Goal: Register for event/course

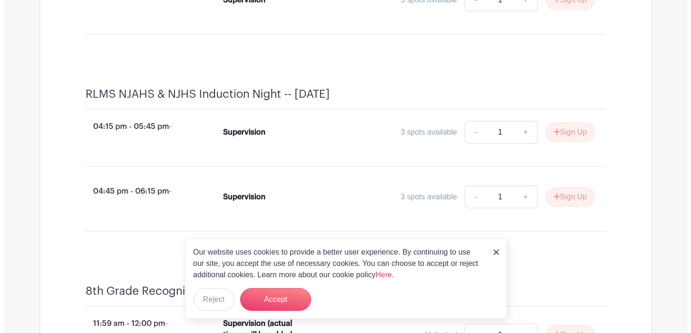
scroll to position [2552, 0]
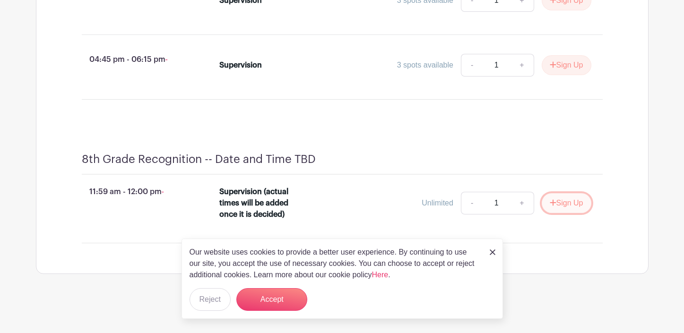
click at [550, 201] on icon "submit" at bounding box center [553, 203] width 7 height 8
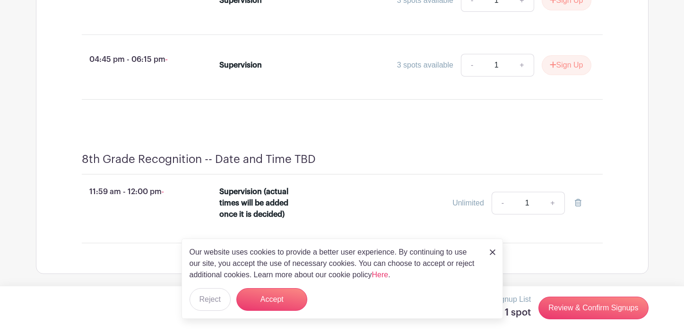
click at [494, 257] on link at bounding box center [493, 251] width 6 height 11
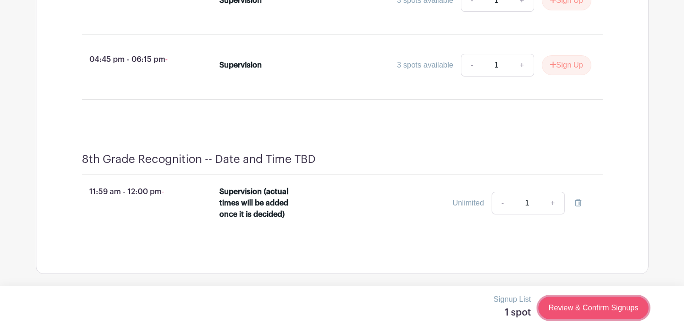
click at [568, 305] on link "Review & Confirm Signups" at bounding box center [594, 308] width 110 height 23
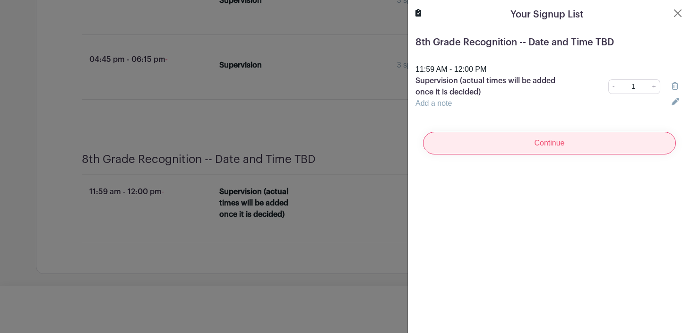
click at [538, 151] on input "Continue" at bounding box center [549, 143] width 253 height 23
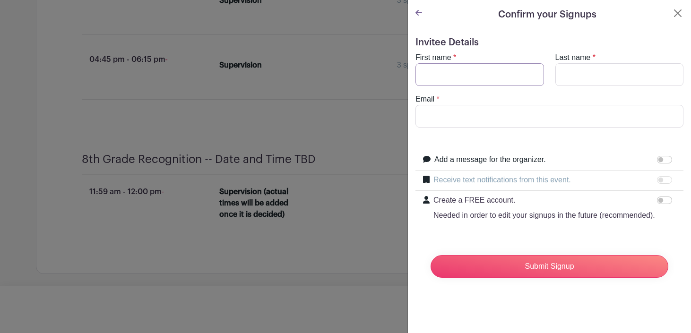
click at [472, 84] on input "First name" at bounding box center [480, 74] width 129 height 23
type input "[PERSON_NAME]"
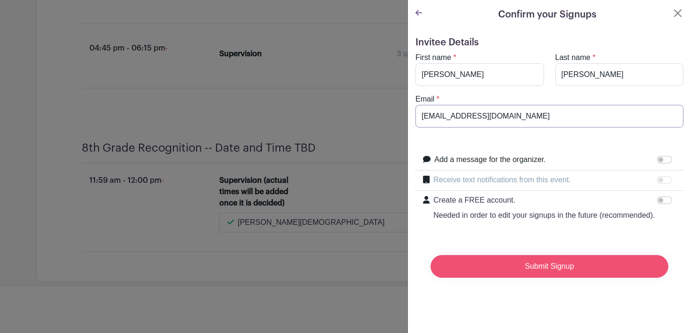
type input "[EMAIL_ADDRESS][DOMAIN_NAME]"
click at [544, 275] on input "Submit Signup" at bounding box center [550, 266] width 238 height 23
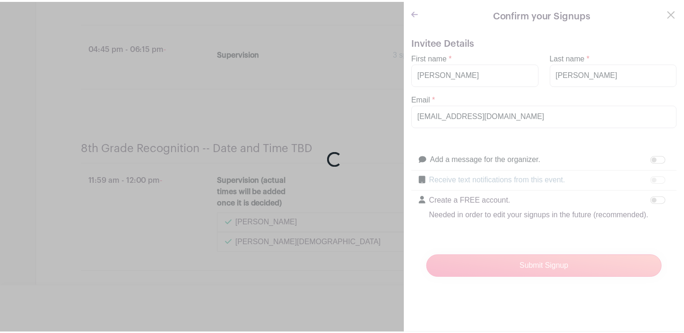
scroll to position [2652, 0]
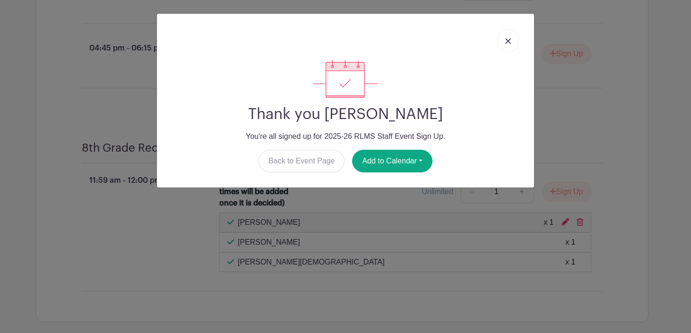
click at [508, 41] on img at bounding box center [508, 41] width 6 height 6
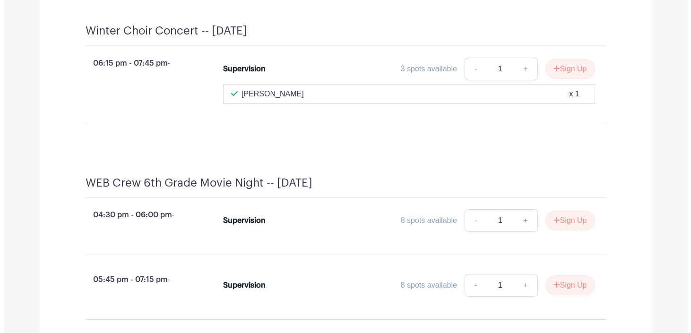
scroll to position [1562, 0]
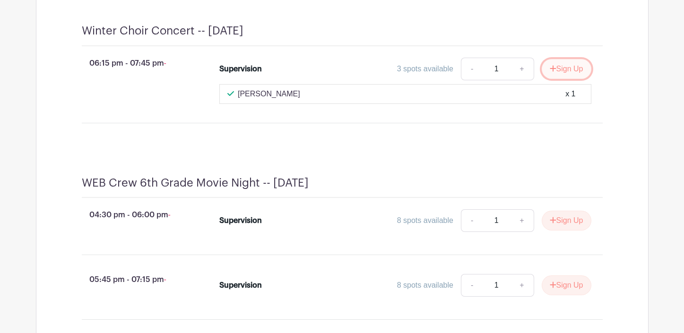
click at [557, 79] on button "Sign Up" at bounding box center [567, 69] width 50 height 20
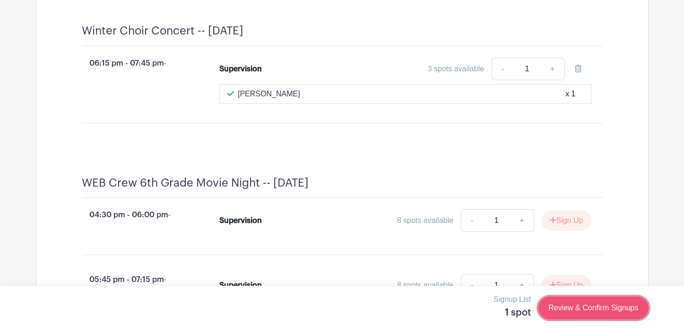
click at [581, 307] on link "Review & Confirm Signups" at bounding box center [594, 308] width 110 height 23
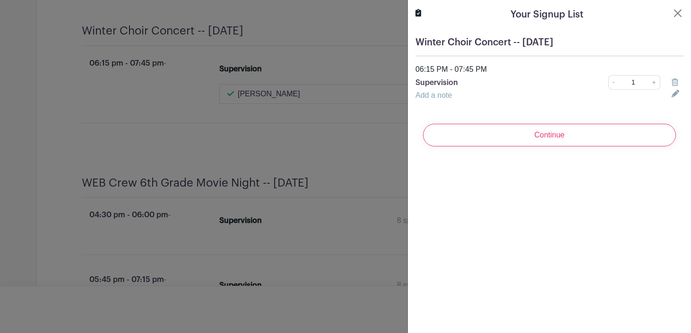
scroll to position [1582, 0]
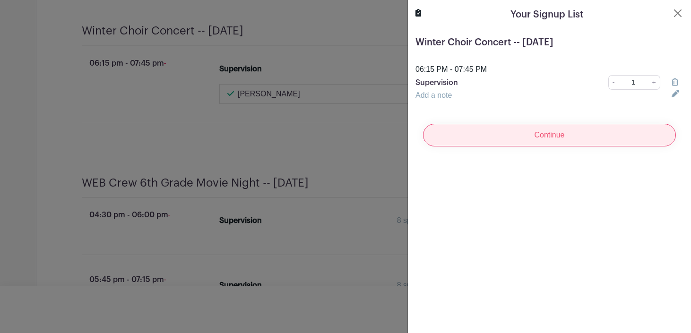
click at [563, 145] on input "Continue" at bounding box center [549, 135] width 253 height 23
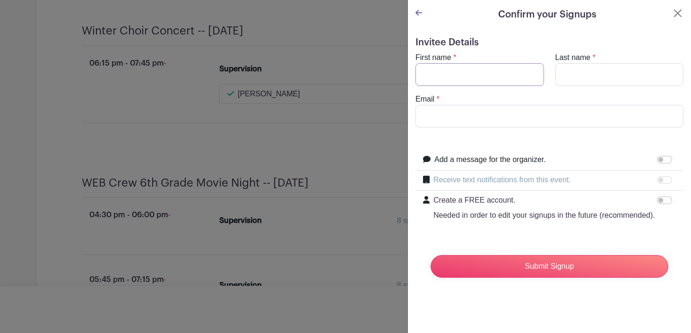
click at [503, 74] on input "First name" at bounding box center [480, 74] width 129 height 23
type input "[PERSON_NAME]"
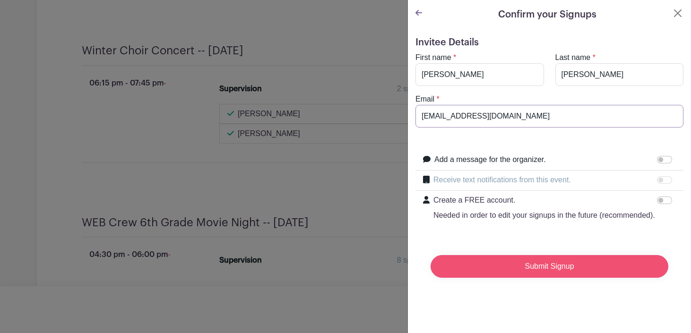
scroll to position [1641, 0]
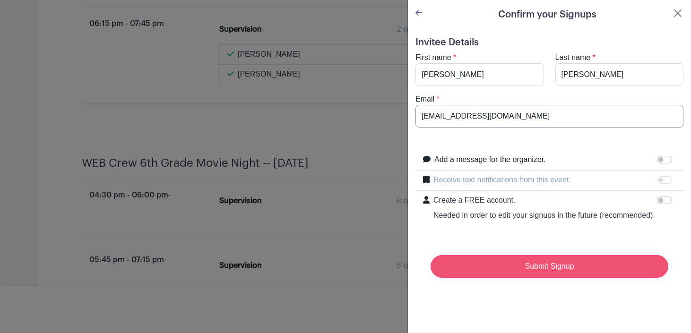
type input "[EMAIL_ADDRESS][DOMAIN_NAME]"
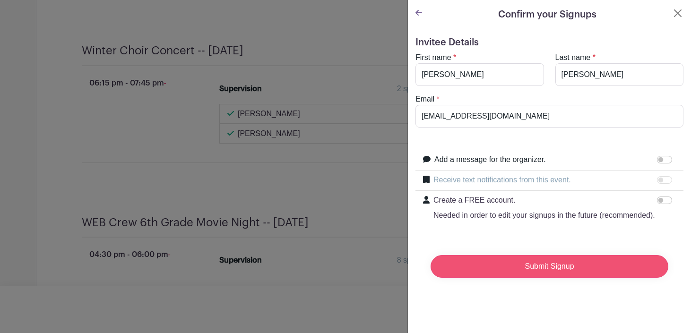
click at [569, 278] on input "Submit Signup" at bounding box center [550, 266] width 238 height 23
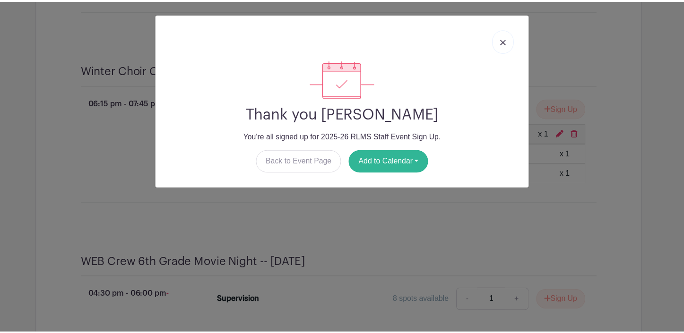
scroll to position [1681, 0]
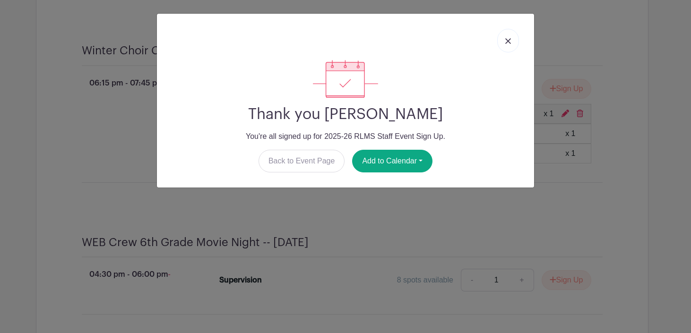
click at [512, 43] on link at bounding box center [508, 41] width 22 height 24
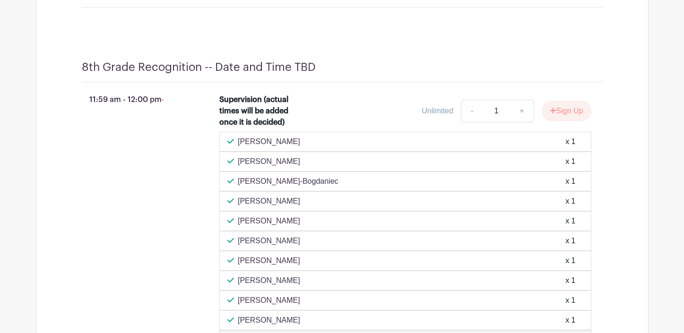
scroll to position [3445, 0]
